Goal: Navigation & Orientation: Find specific page/section

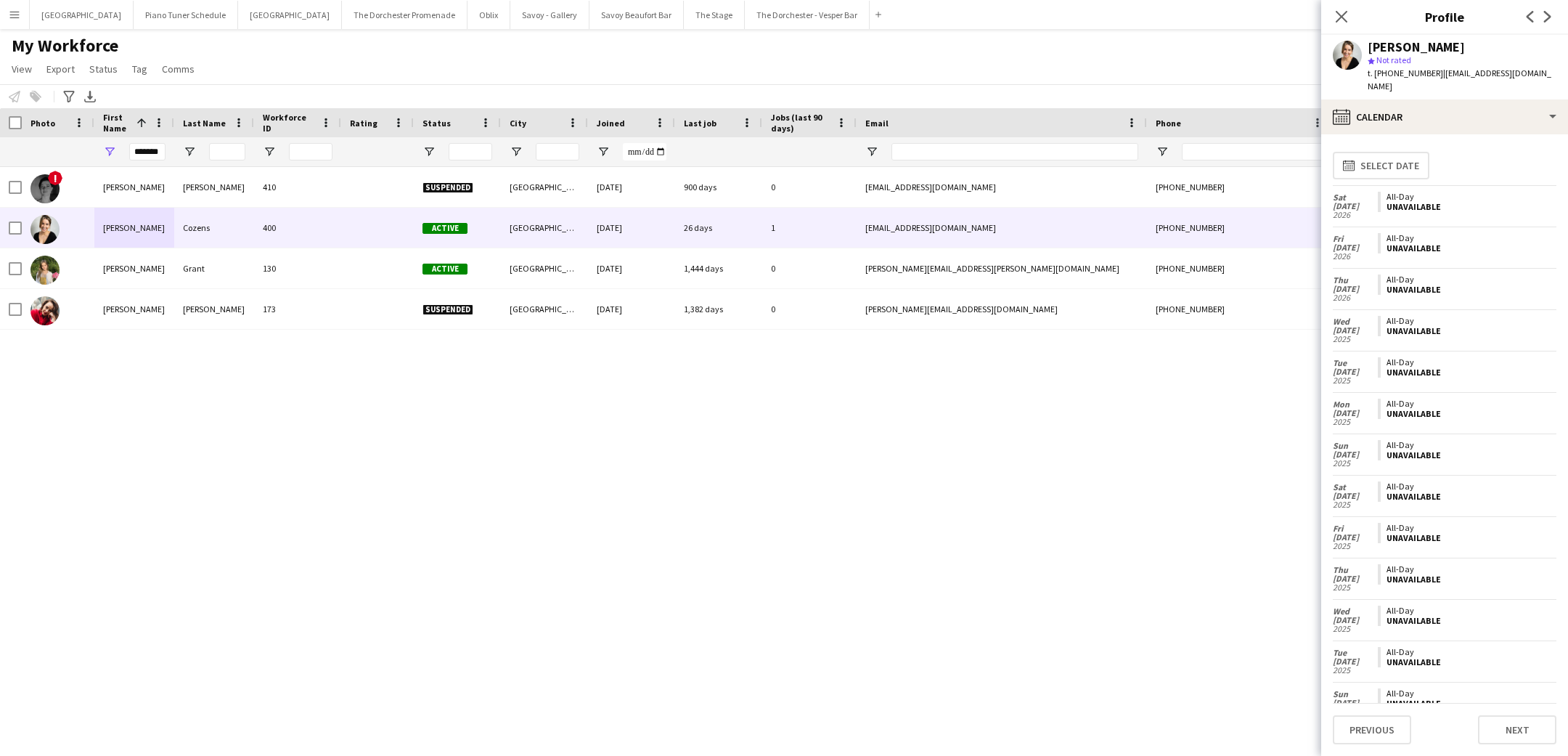
click at [7, 12] on button "Menu" at bounding box center [15, 15] width 29 height 29
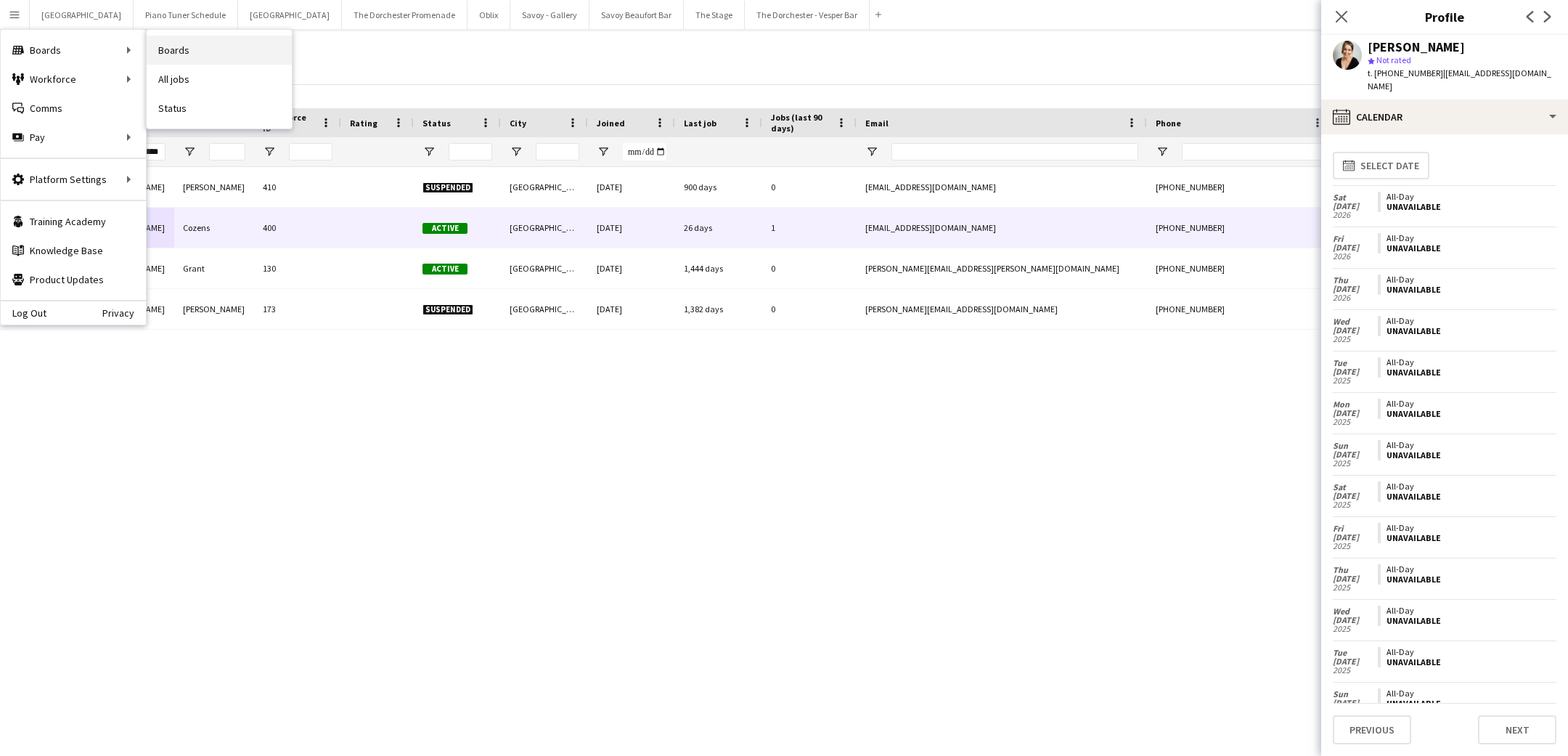
click at [174, 58] on link "Boards" at bounding box center [219, 50] width 145 height 29
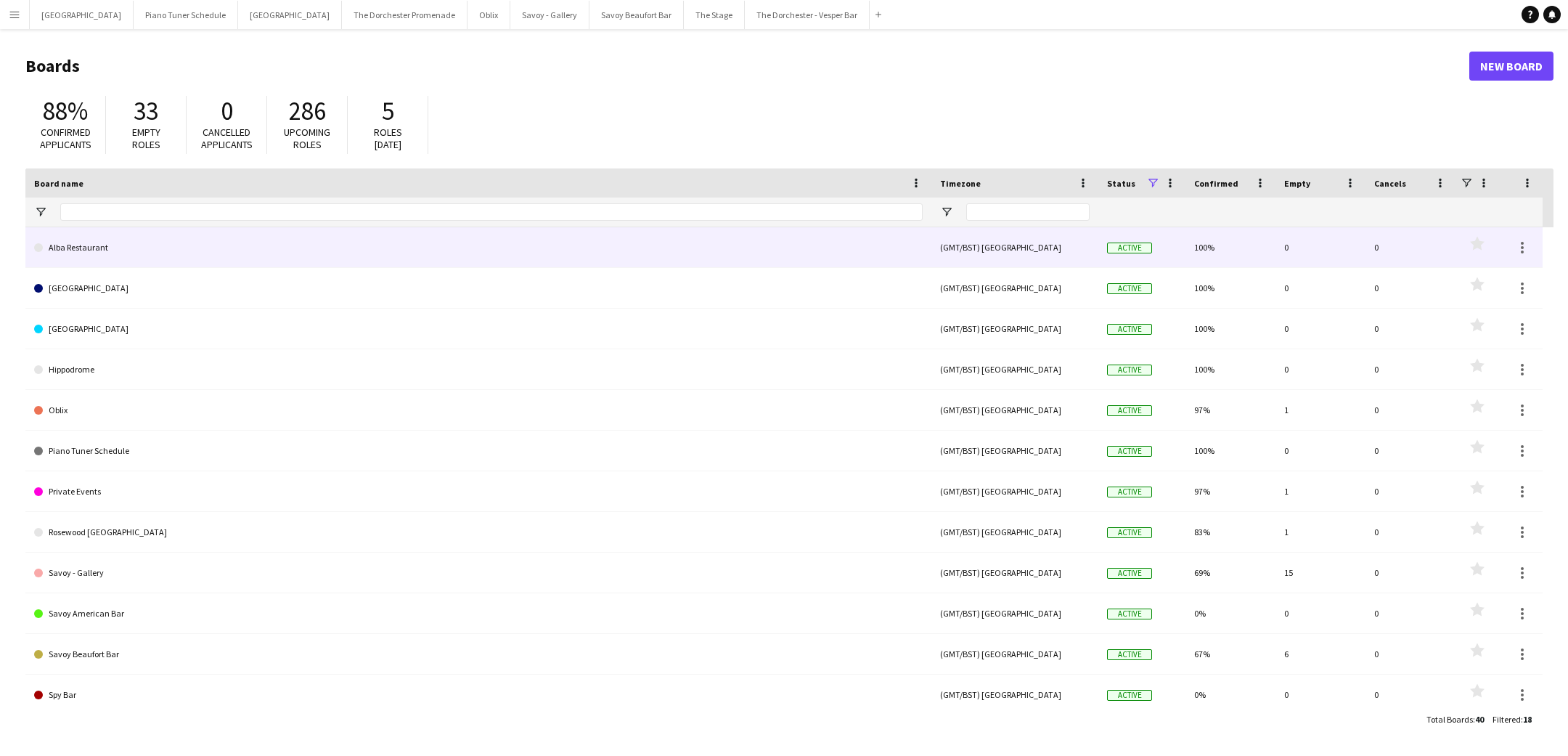
click at [164, 255] on link "Alba Restaurant" at bounding box center [478, 248] width 889 height 41
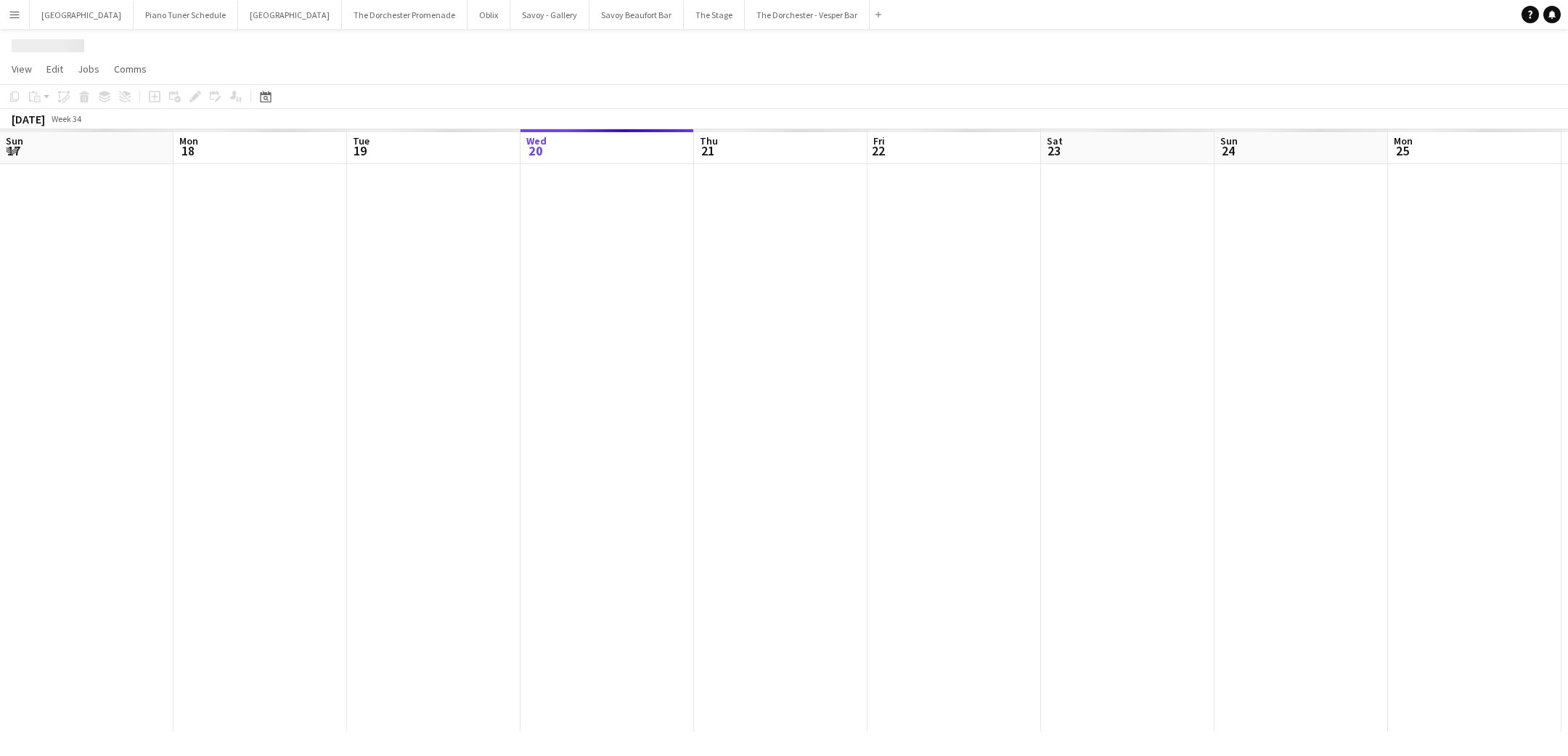
scroll to position [0, 347]
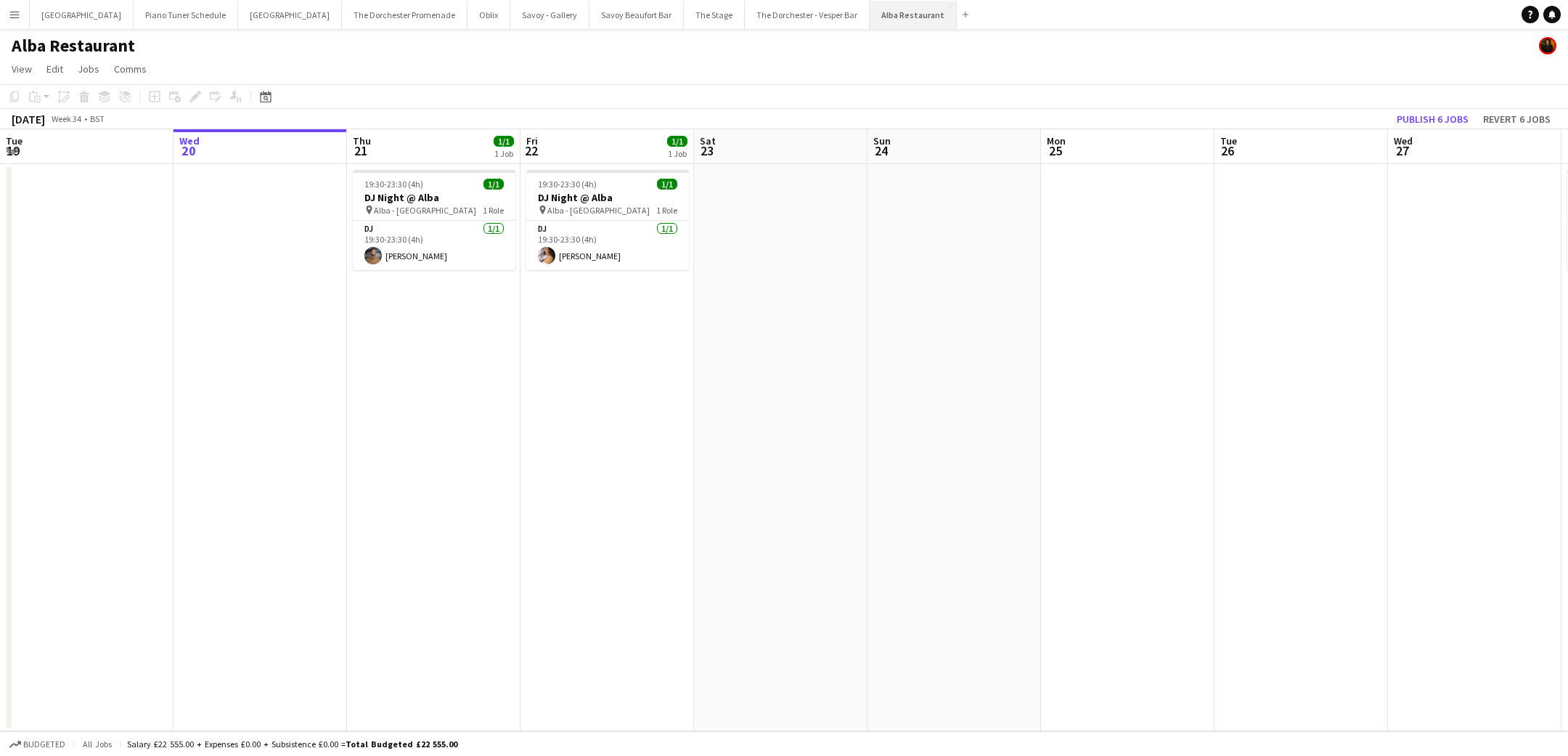
click at [902, 7] on button "Alba Restaurant Close" at bounding box center [913, 15] width 87 height 28
click at [947, 6] on app-icon "Close" at bounding box center [950, 7] width 6 height 6
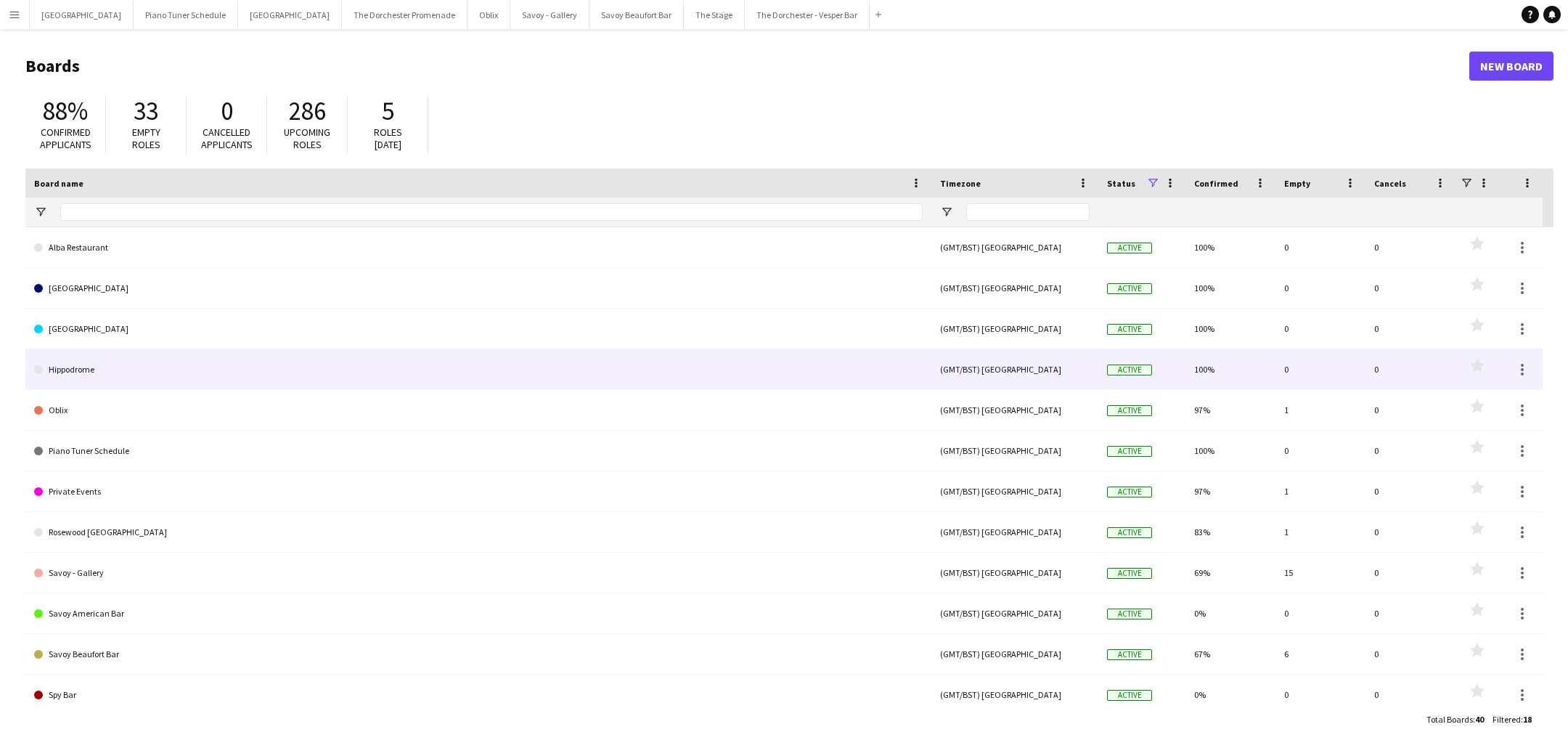
click at [186, 358] on link "Hippodrome" at bounding box center [478, 370] width 889 height 41
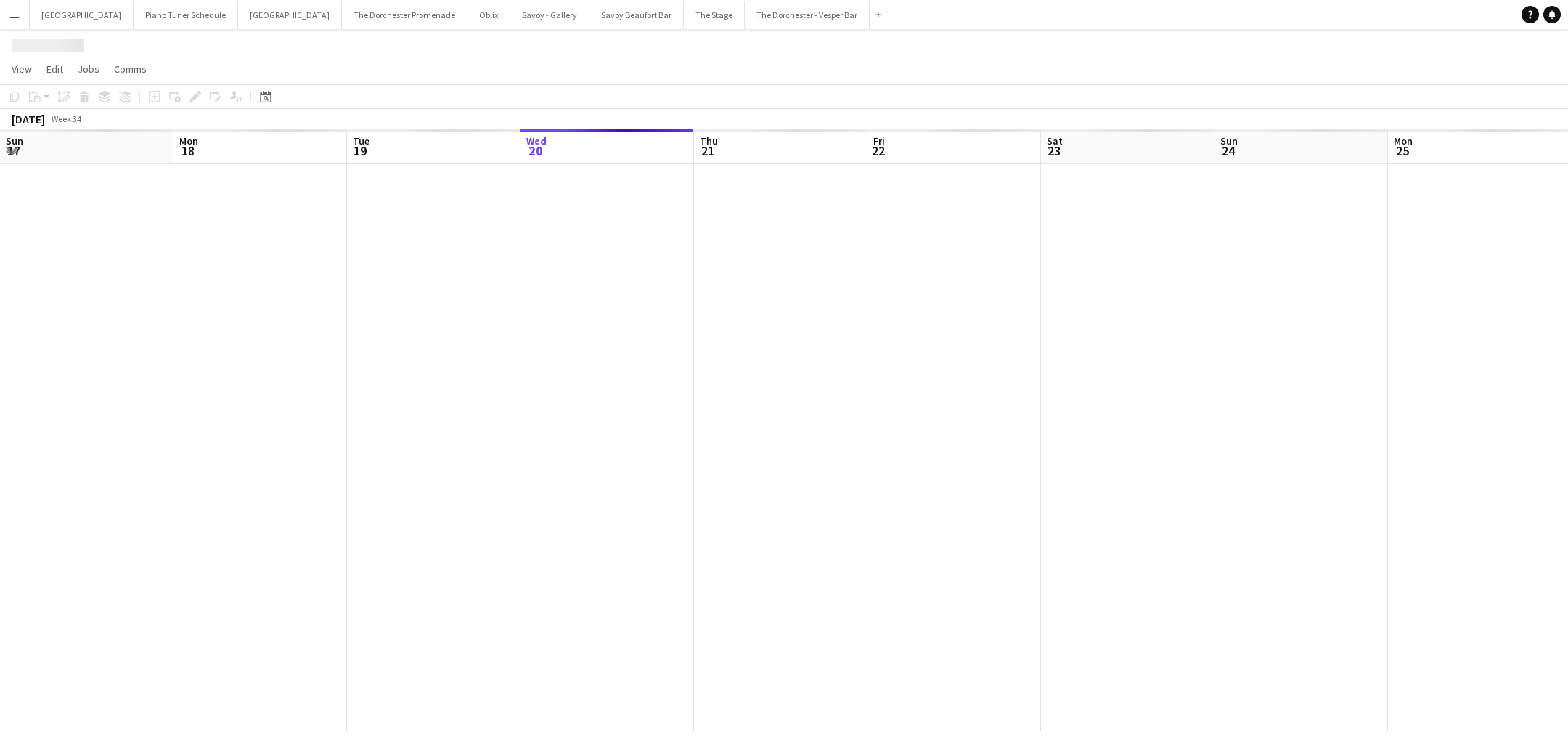
scroll to position [0, 347]
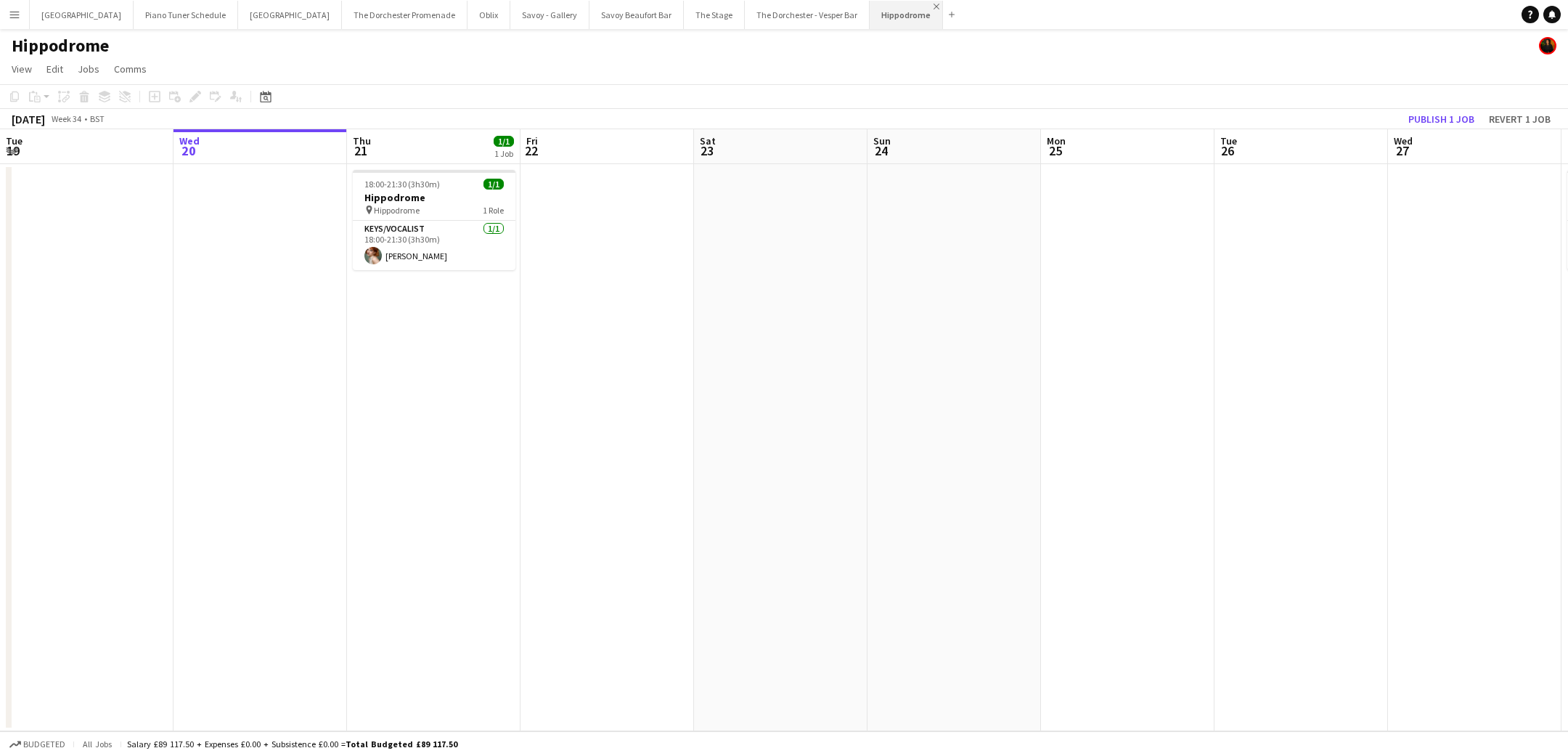
click at [934, 4] on app-icon "Close" at bounding box center [937, 7] width 6 height 6
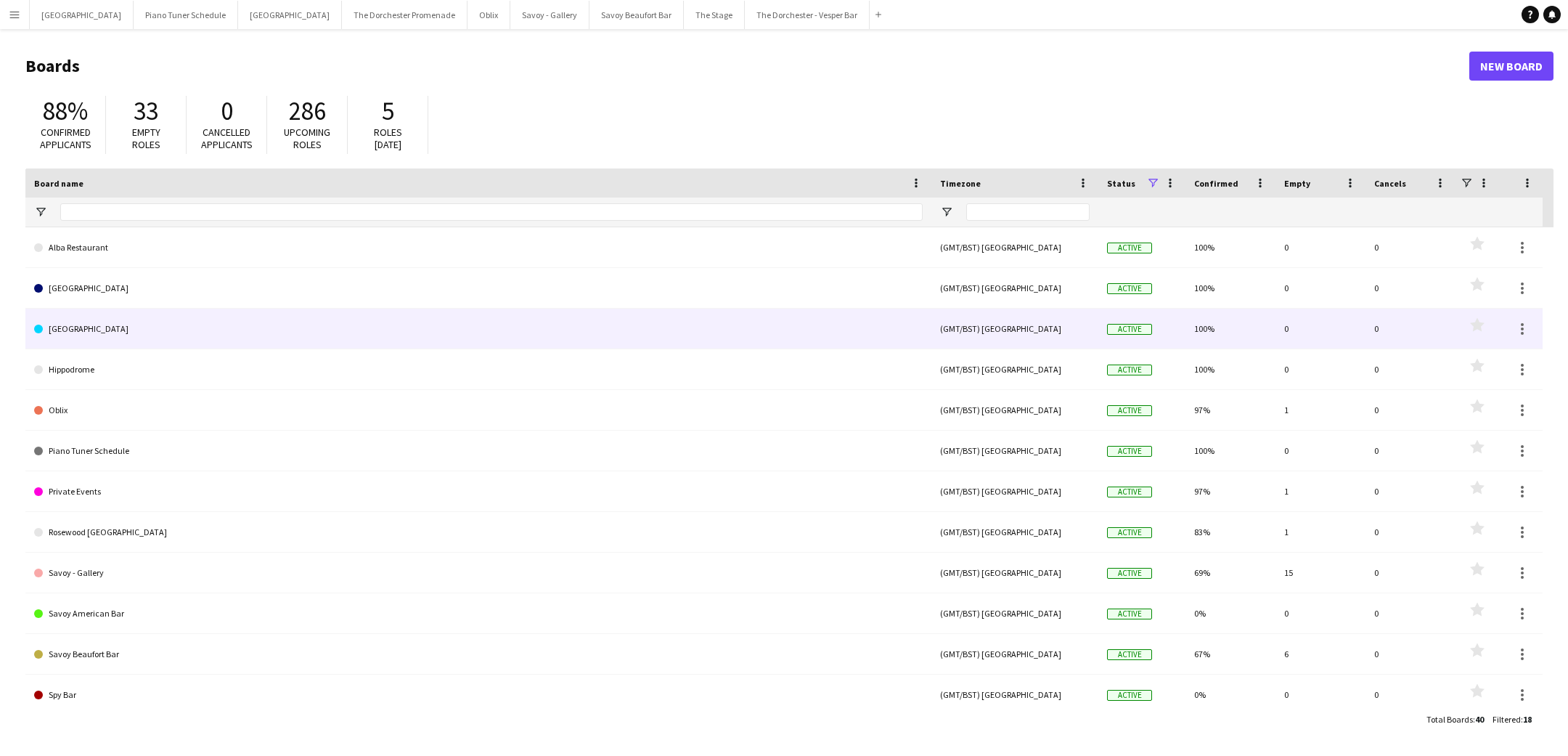
click at [324, 337] on link "[GEOGRAPHIC_DATA]" at bounding box center [478, 329] width 889 height 41
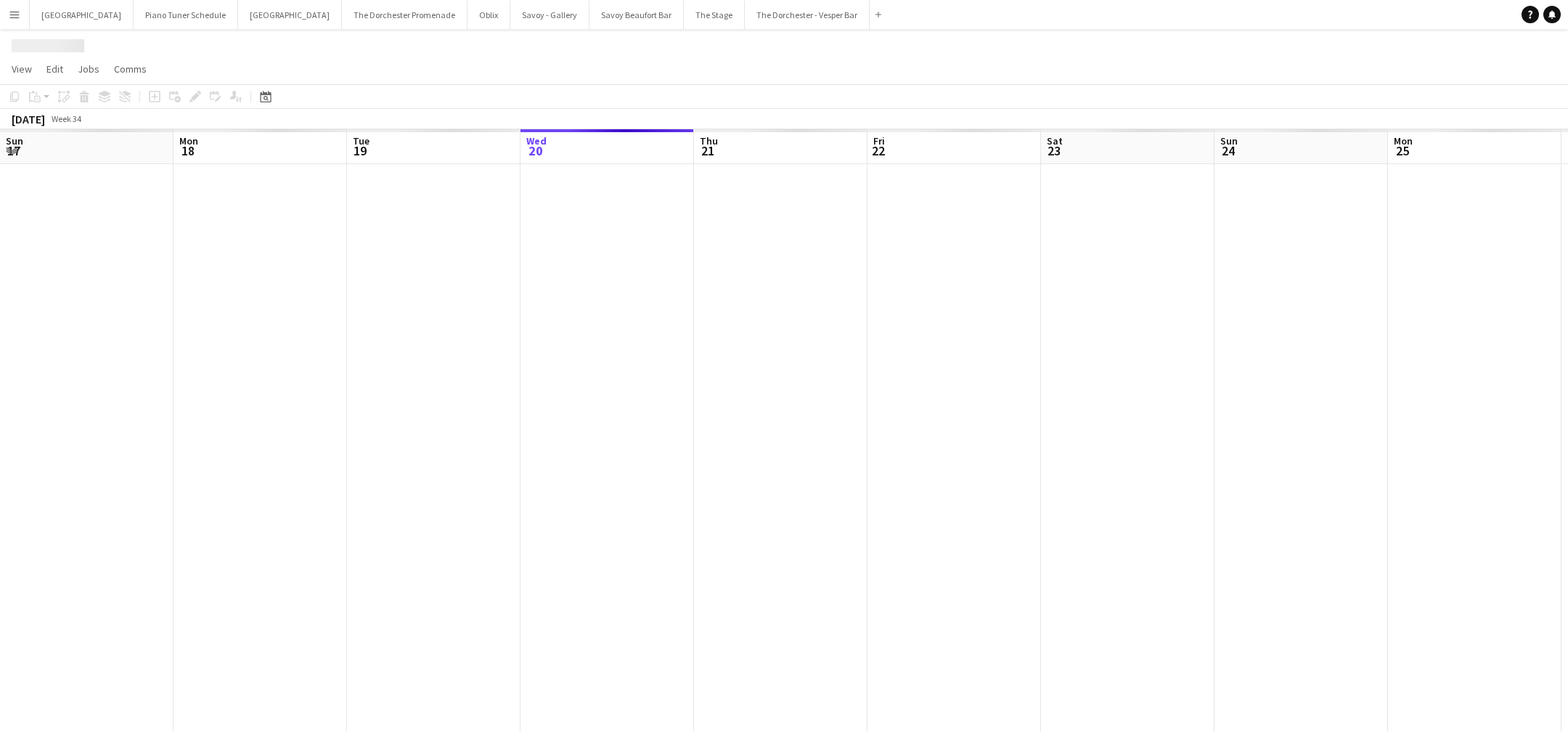
scroll to position [0, 347]
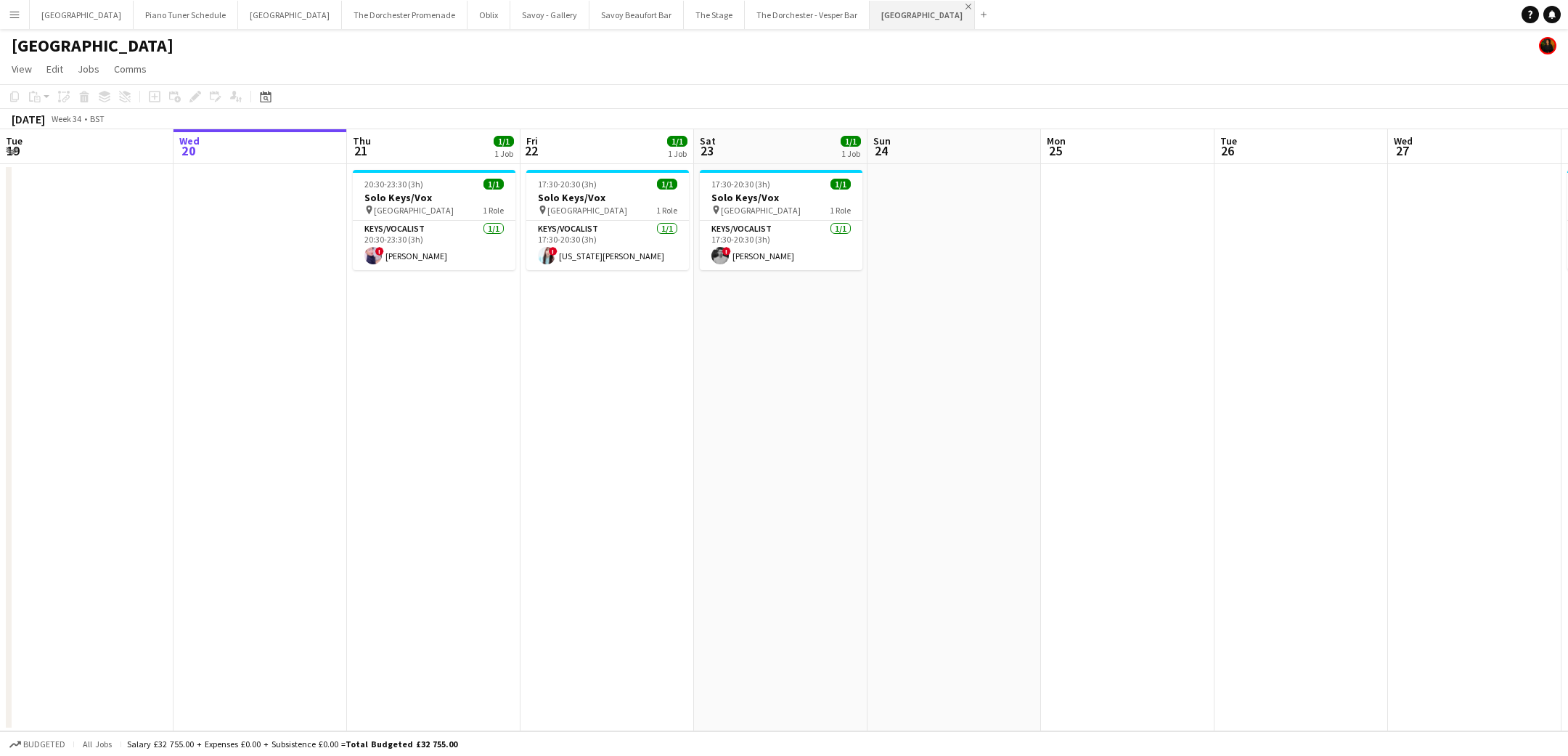
click at [966, 8] on app-icon "Close" at bounding box center [969, 7] width 6 height 6
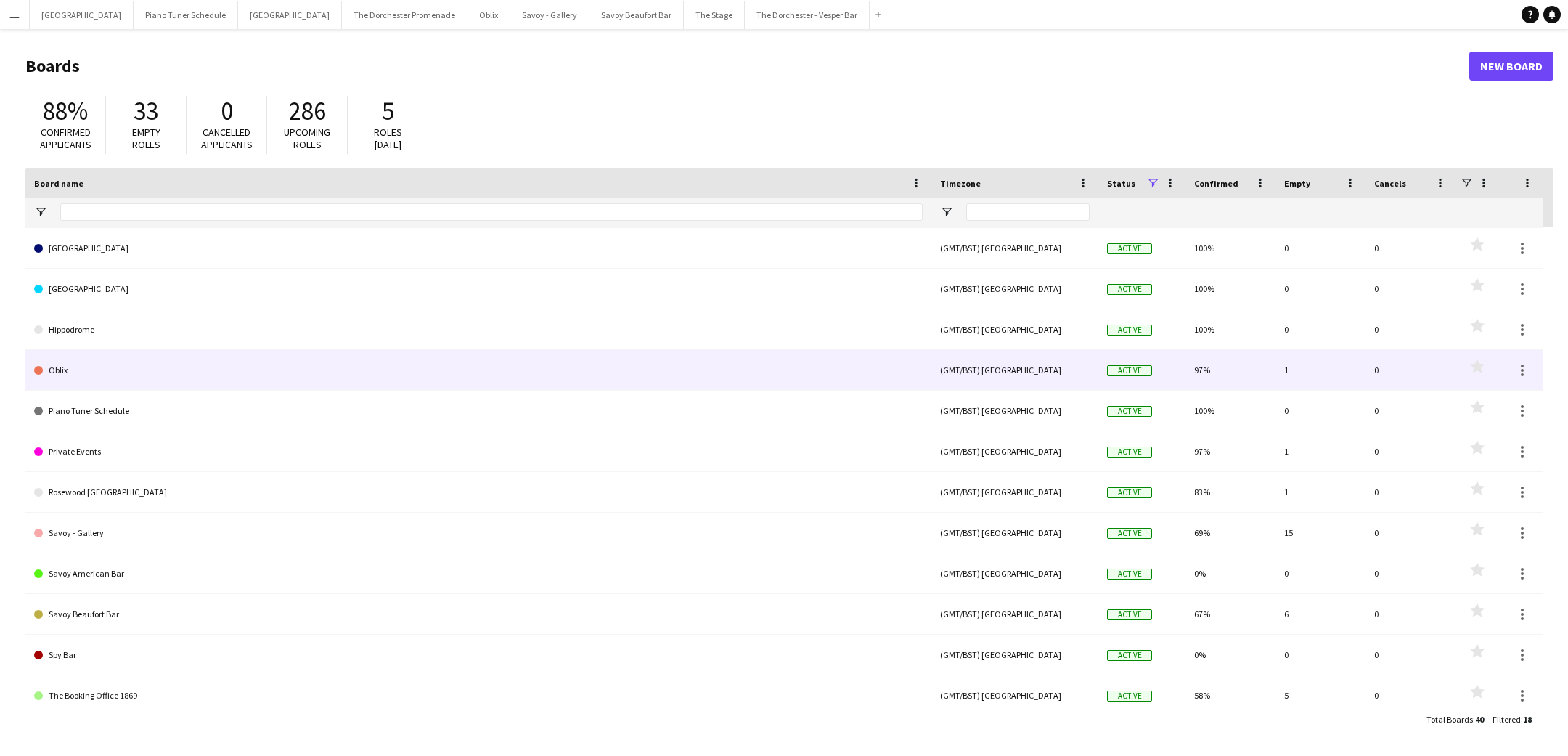
scroll to position [41, 0]
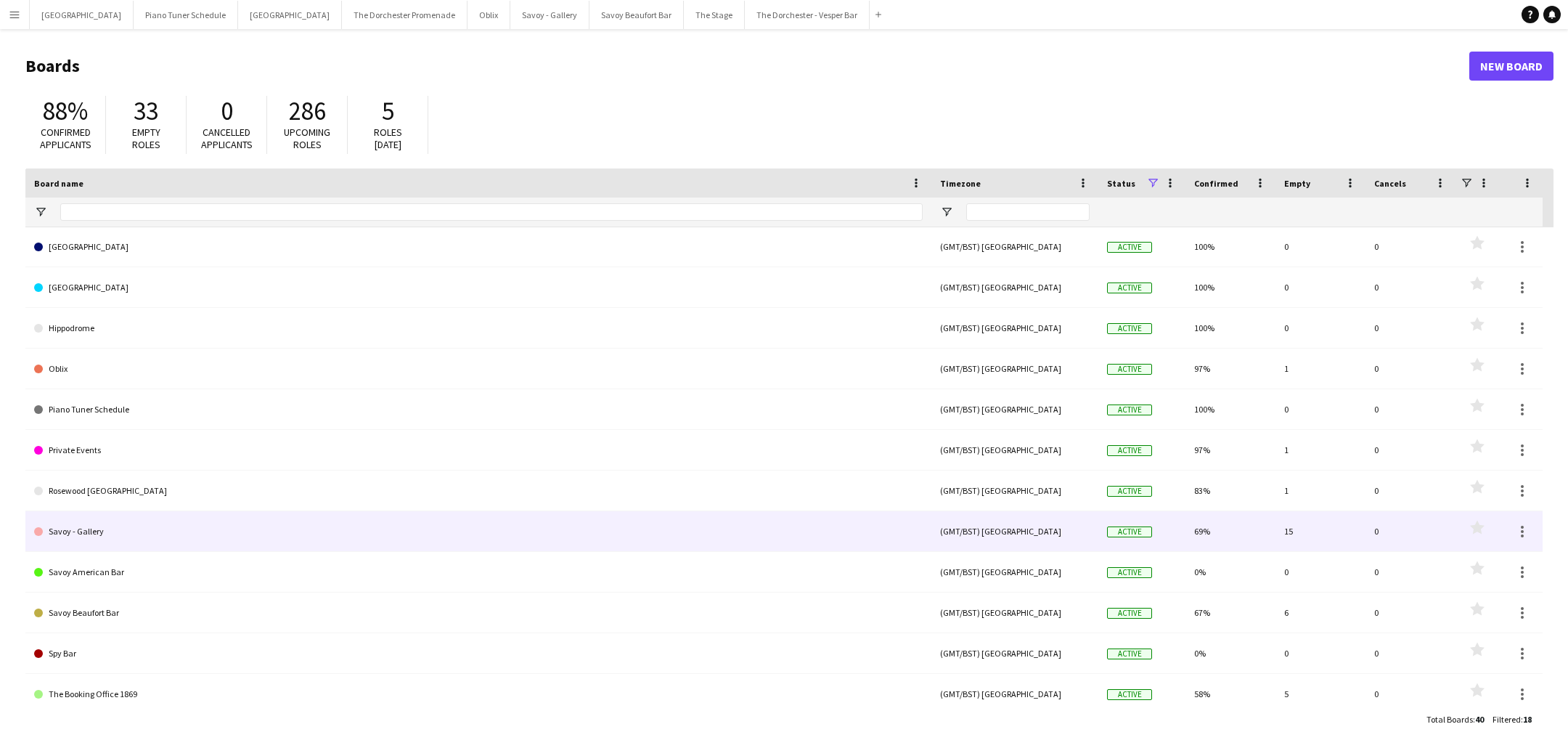
click at [449, 526] on link "Savoy - Gallery" at bounding box center [478, 531] width 889 height 41
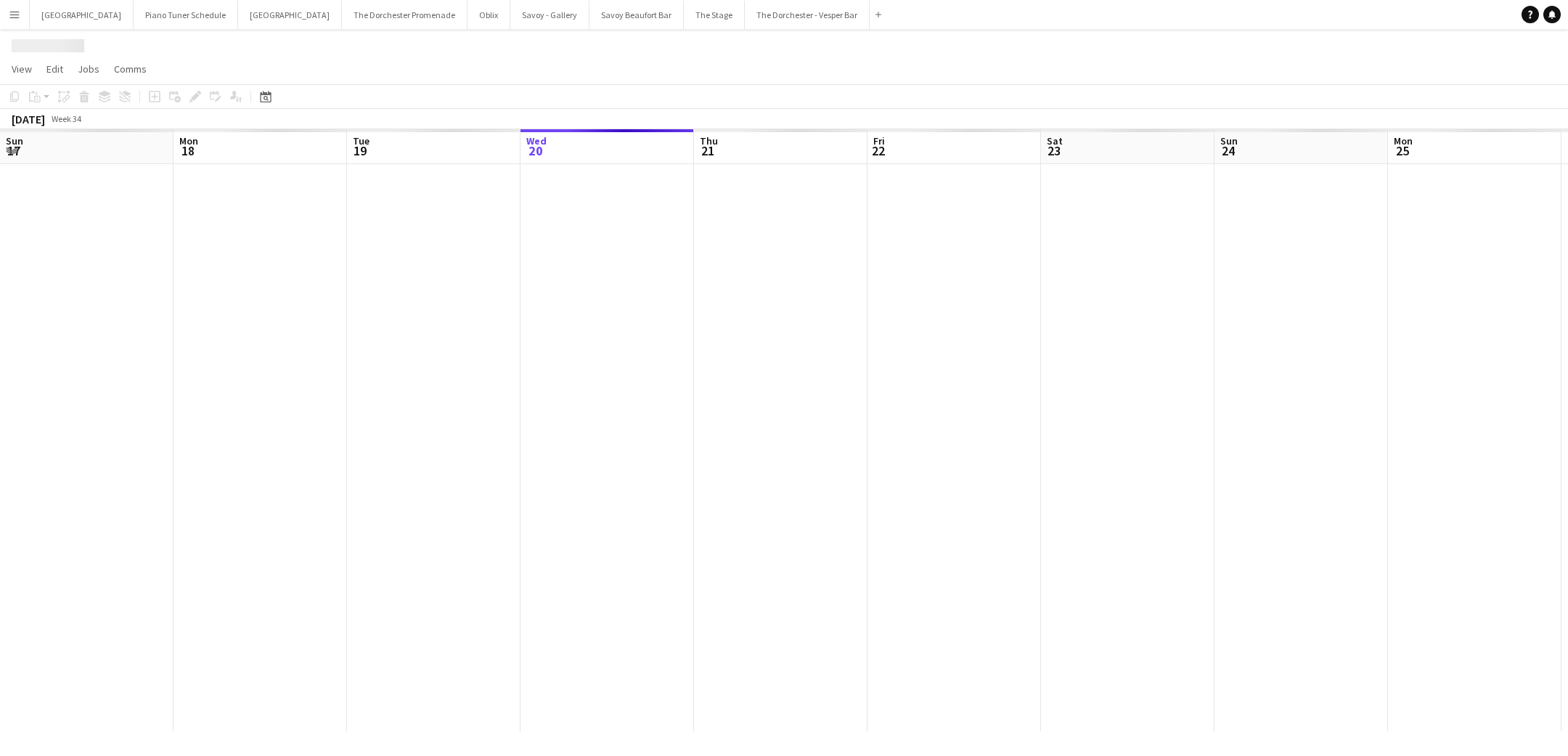
scroll to position [0, 347]
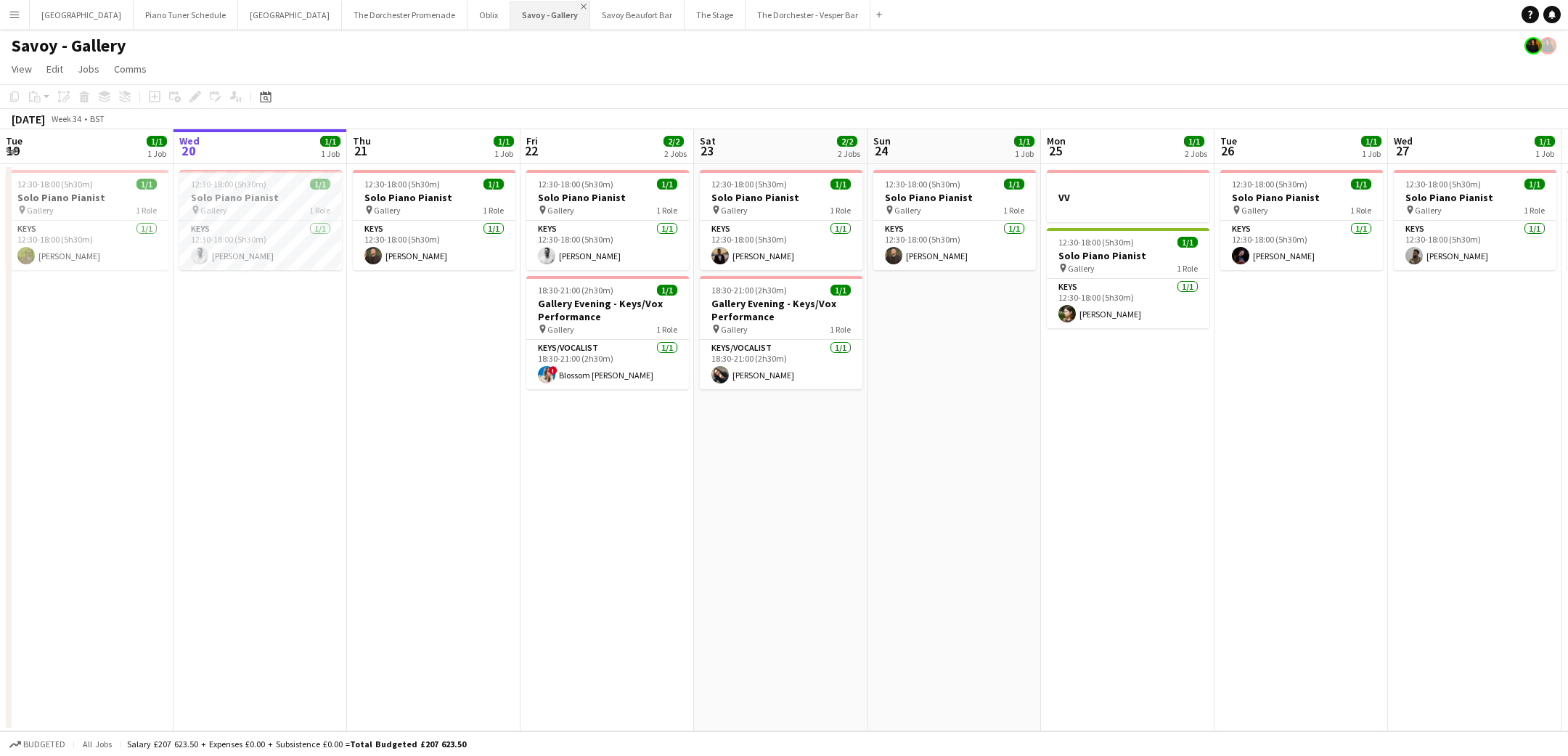
click at [581, 7] on app-icon "Close" at bounding box center [583, 7] width 6 height 6
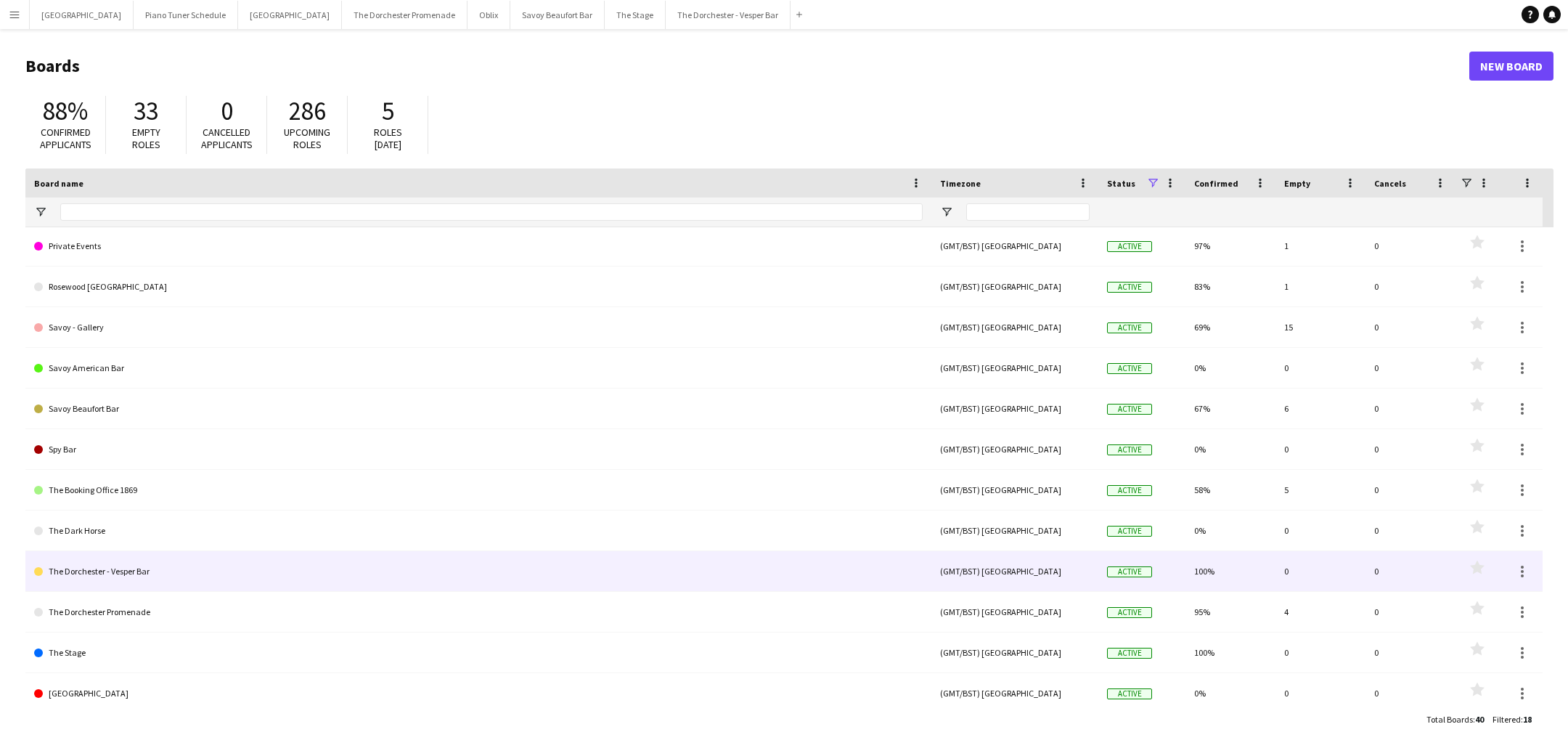
click at [209, 582] on link "The Dorchester - Vesper Bar" at bounding box center [478, 571] width 889 height 41
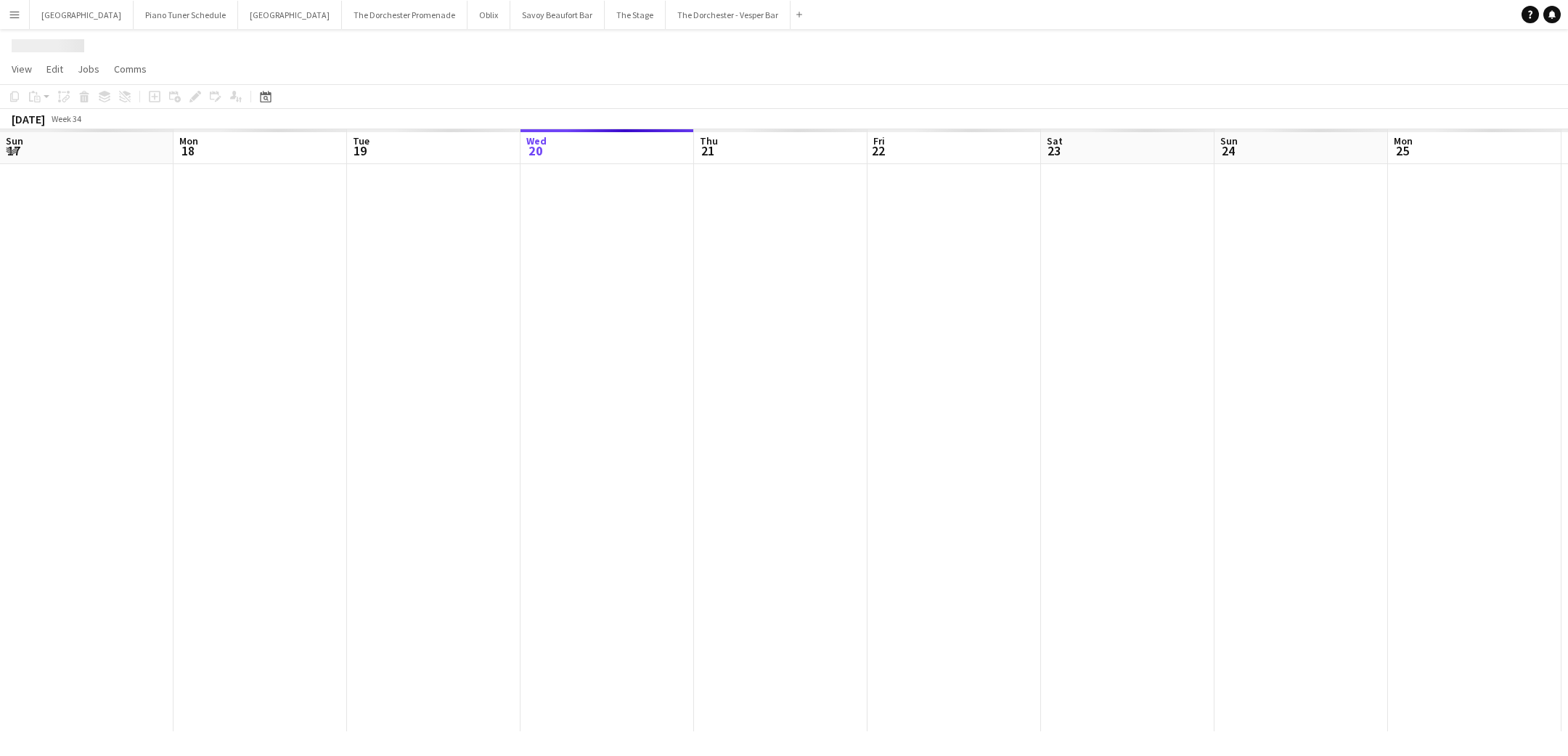
scroll to position [0, 347]
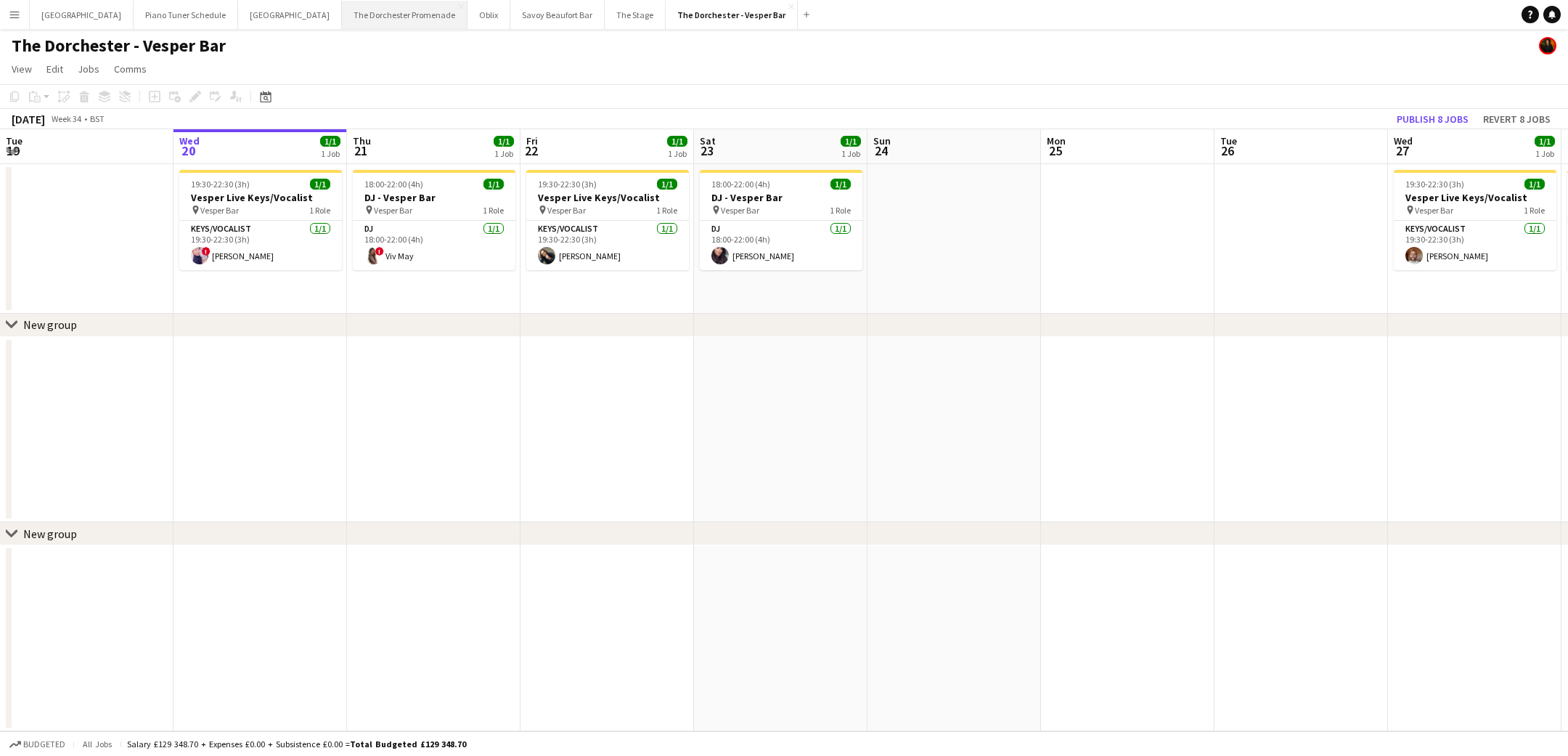
click at [379, 17] on button "The Dorchester Promenade Close" at bounding box center [405, 15] width 126 height 28
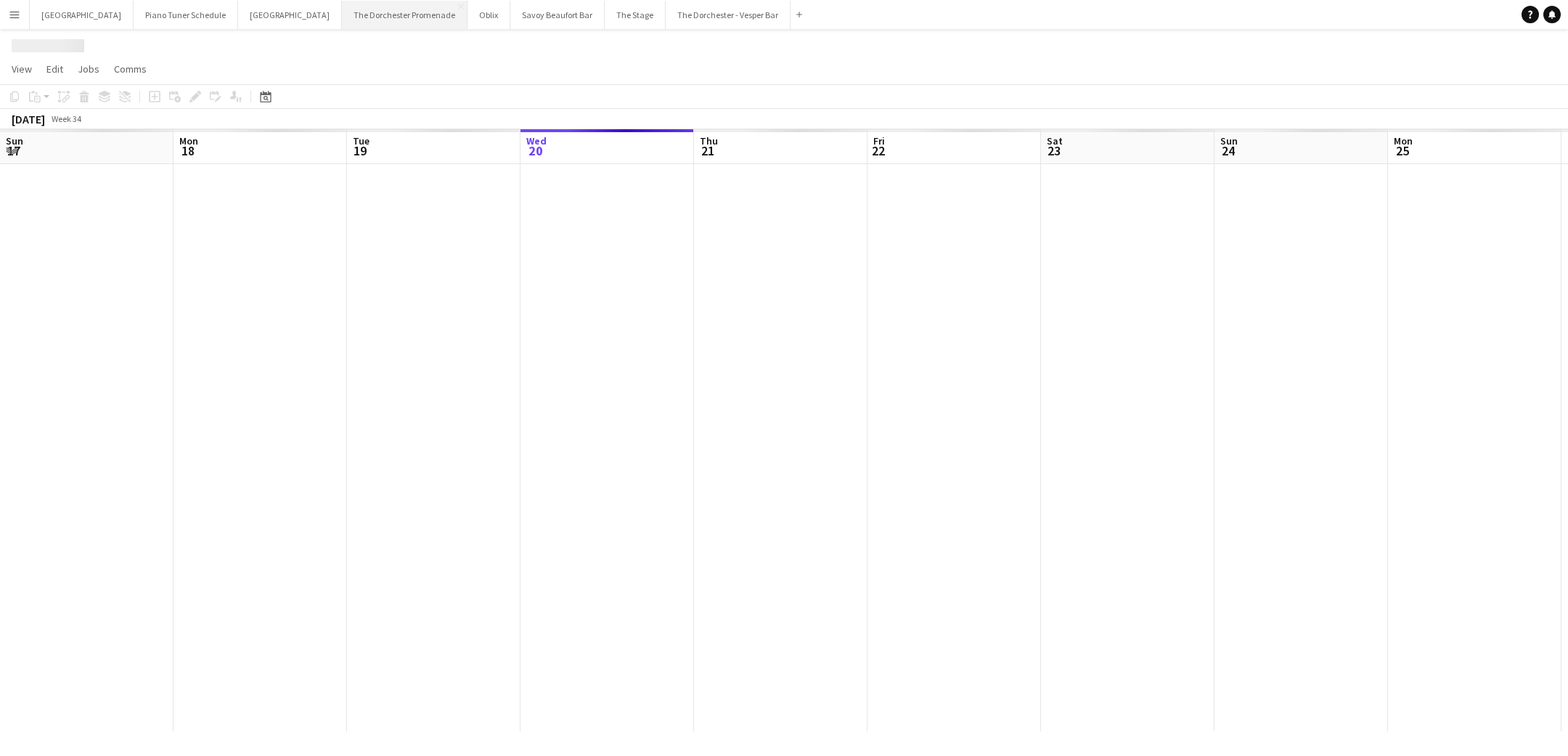
scroll to position [0, 347]
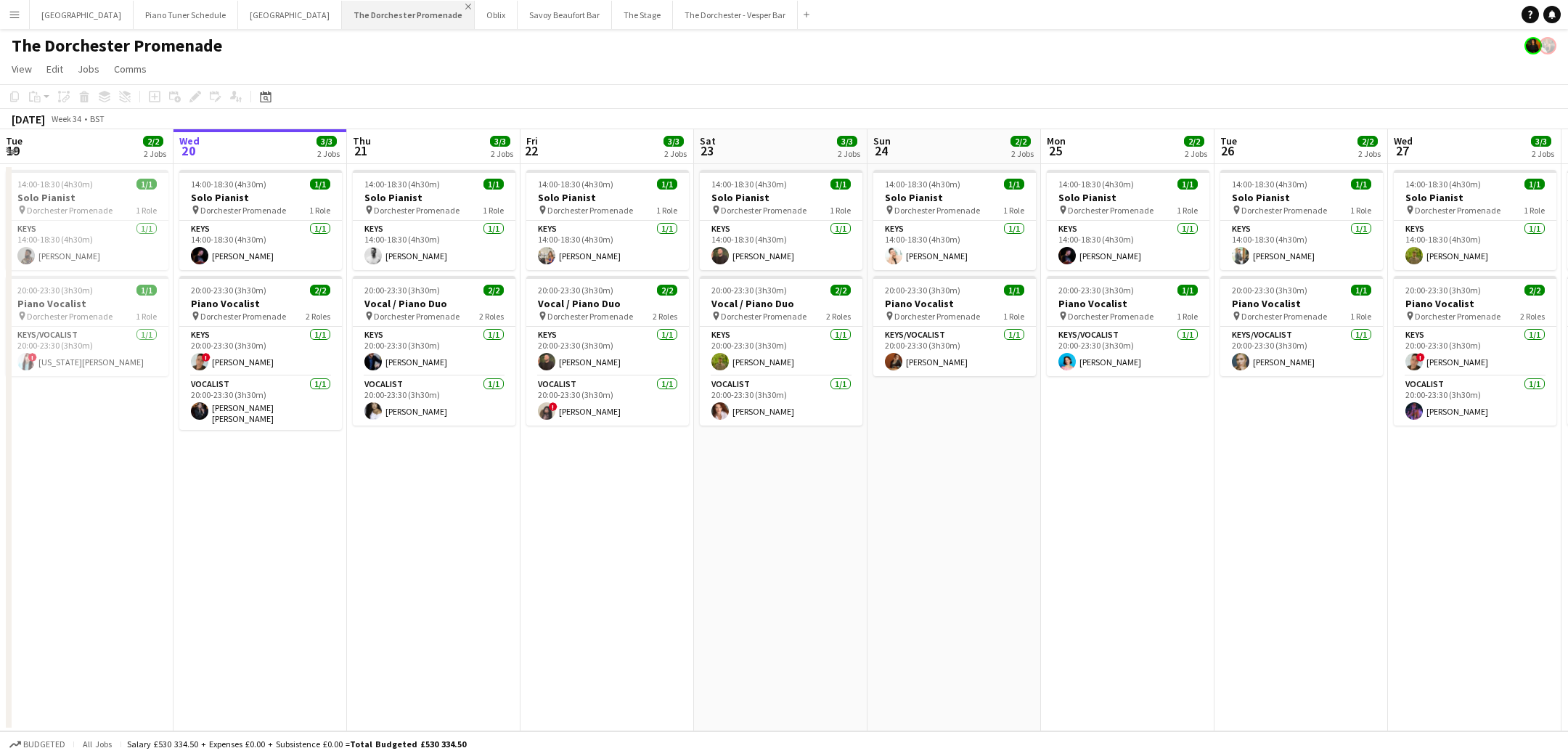
click at [466, 8] on app-icon "Close" at bounding box center [469, 7] width 6 height 6
